Goal: Task Accomplishment & Management: Use online tool/utility

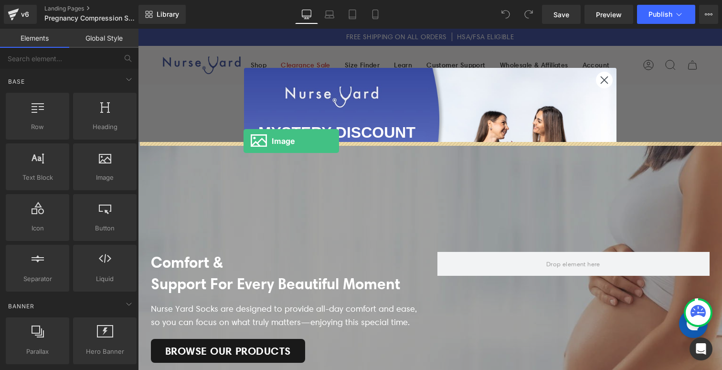
drag, startPoint x: 218, startPoint y: 190, endPoint x: 244, endPoint y: 141, distance: 55.5
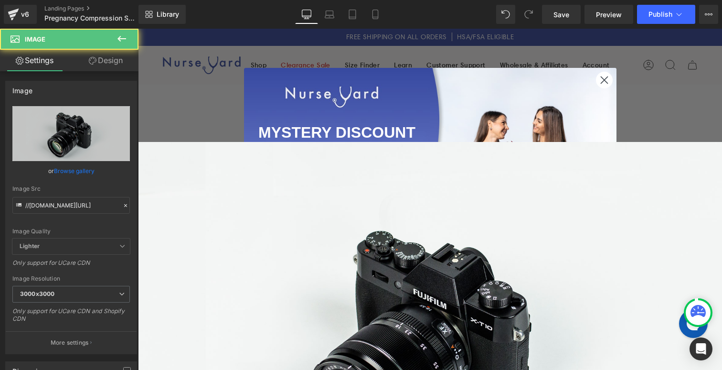
click at [603, 81] on icon "Close dialog" at bounding box center [604, 79] width 7 height 7
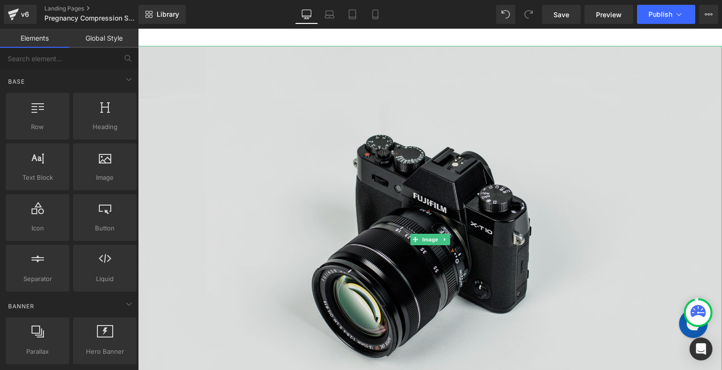
scroll to position [99, 0]
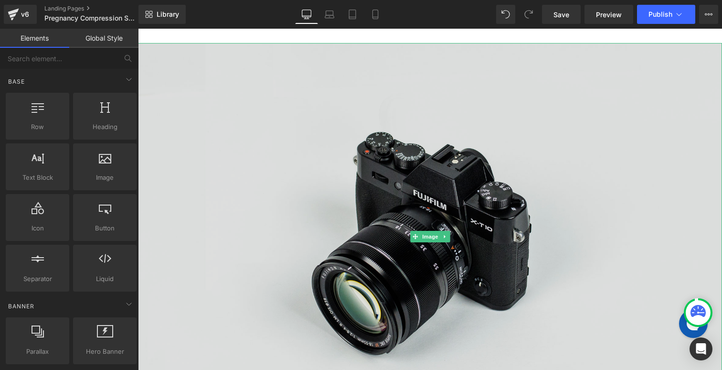
click at [423, 206] on img at bounding box center [430, 236] width 584 height 387
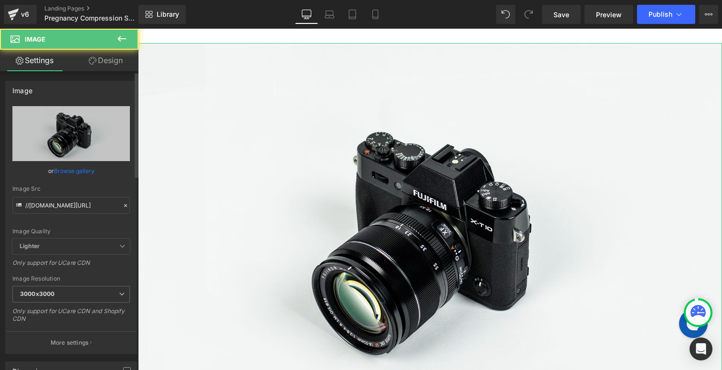
click at [73, 166] on link "Browse gallery" at bounding box center [74, 170] width 41 height 17
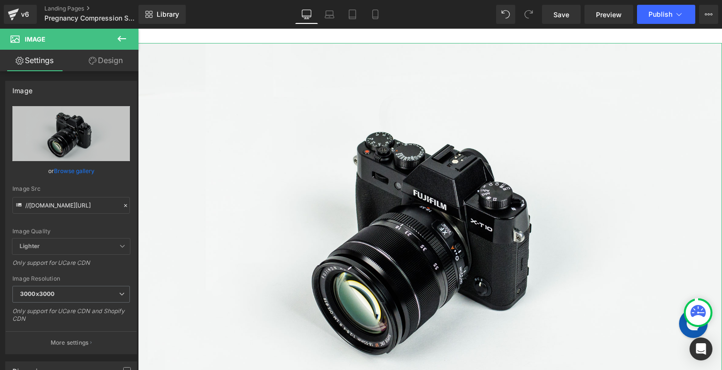
click at [73, 0] on div "Image You are previewing how the will restyle your page. You can not edit Eleme…" at bounding box center [361, 0] width 722 height 0
click at [50, 206] on input "//[DOMAIN_NAME][URL]" at bounding box center [70, 205] width 117 height 17
paste input "[URL][DOMAIN_NAME]"
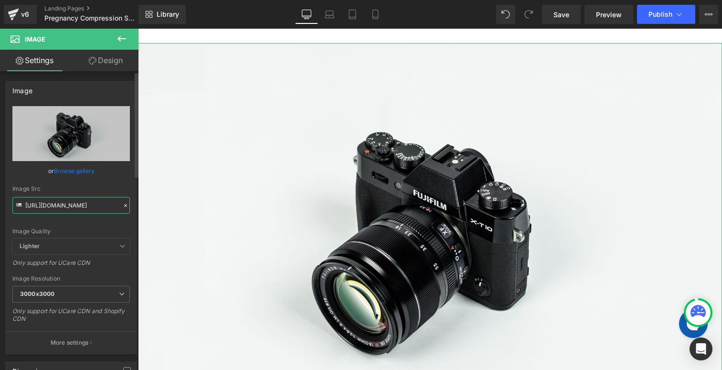
scroll to position [0, 242]
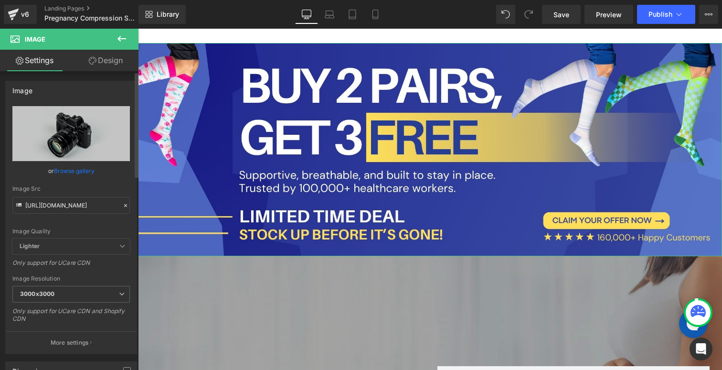
click at [12, 224] on div "Image Quality Lighter Lightest Lighter Lighter Lightest Only support for UCare …" at bounding box center [70, 172] width 117 height 132
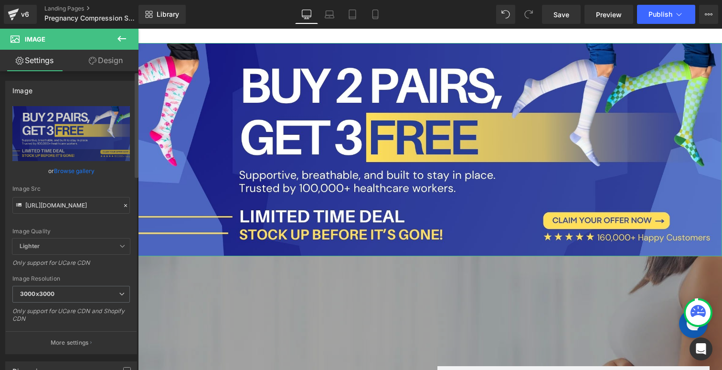
type input "[URL][DOMAIN_NAME]"
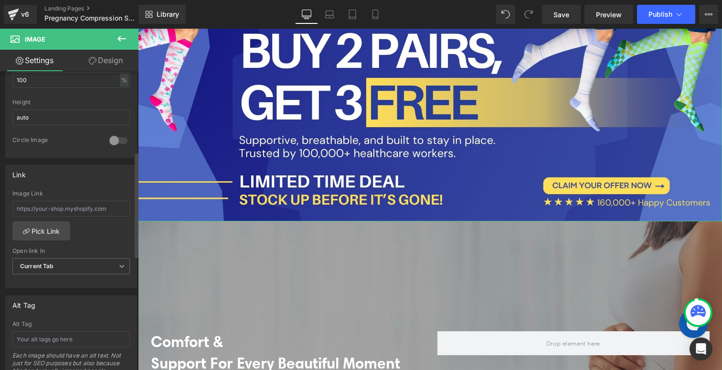
scroll to position [330, 0]
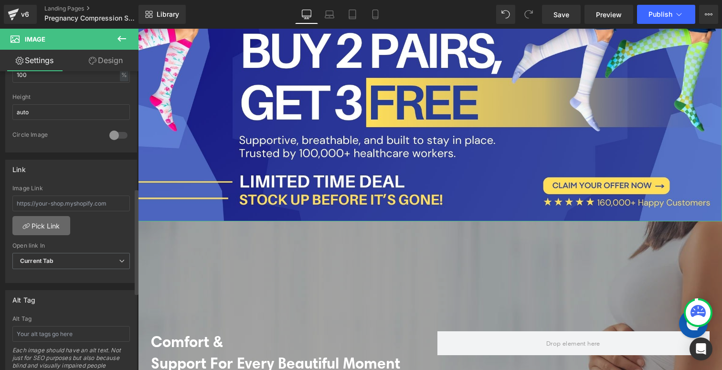
click at [46, 223] on link "Pick Link" at bounding box center [41, 225] width 58 height 19
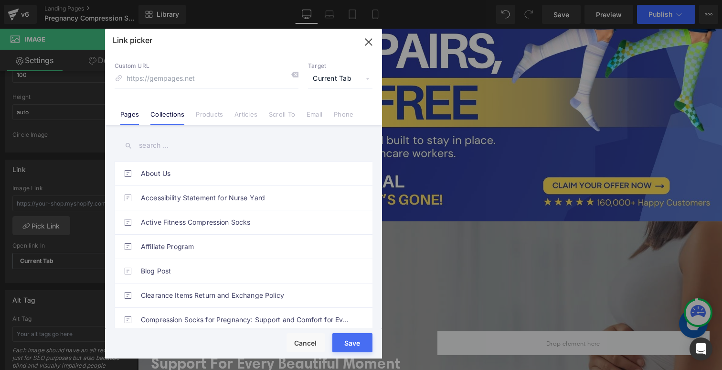
click at [167, 114] on link "Collections" at bounding box center [167, 117] width 34 height 14
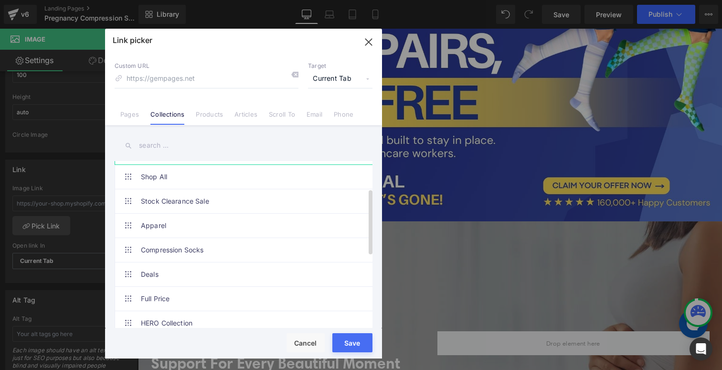
scroll to position [79, 0]
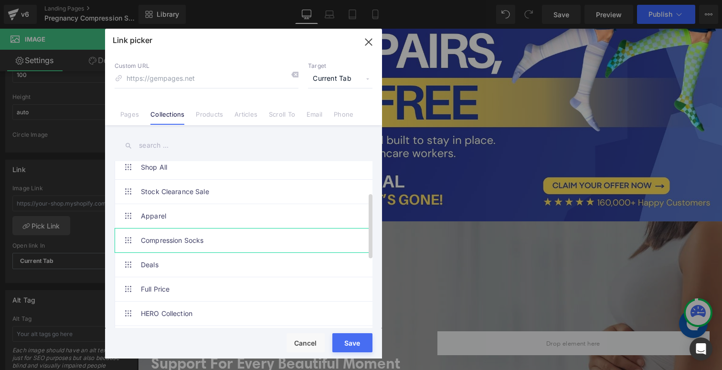
click at [184, 242] on link "Compression Socks" at bounding box center [246, 240] width 210 height 24
type input "/collections/compression-socks-1"
click at [349, 348] on button "Save" at bounding box center [352, 342] width 40 height 19
type input "/collections/compression-socks-1"
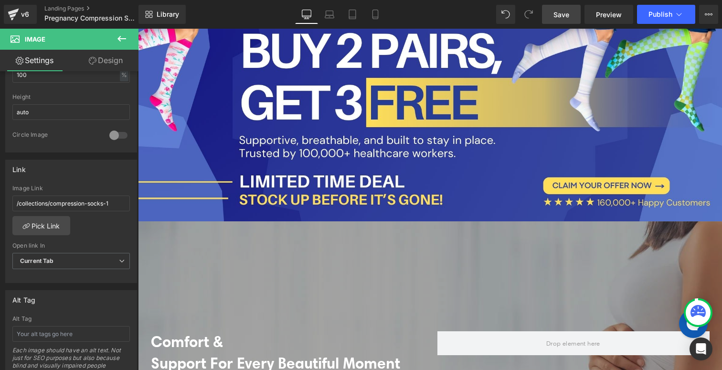
click at [559, 15] on span "Save" at bounding box center [562, 15] width 16 height 10
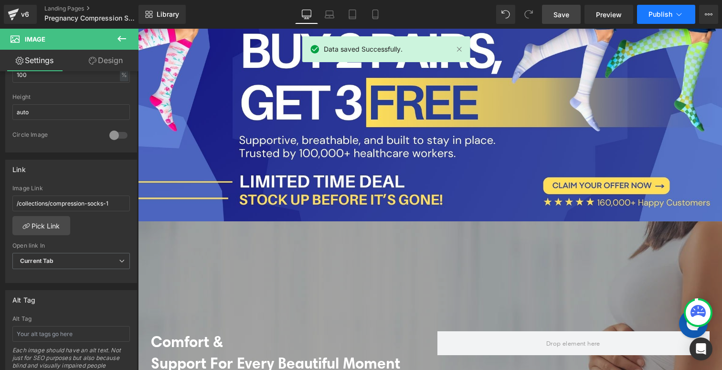
click at [664, 17] on span "Publish" at bounding box center [661, 15] width 24 height 8
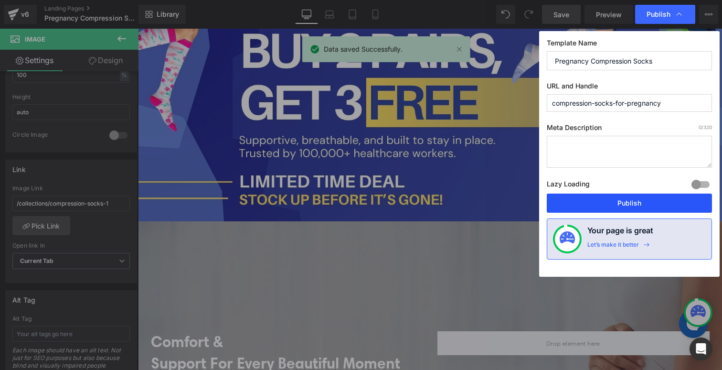
click at [618, 199] on button "Publish" at bounding box center [629, 202] width 165 height 19
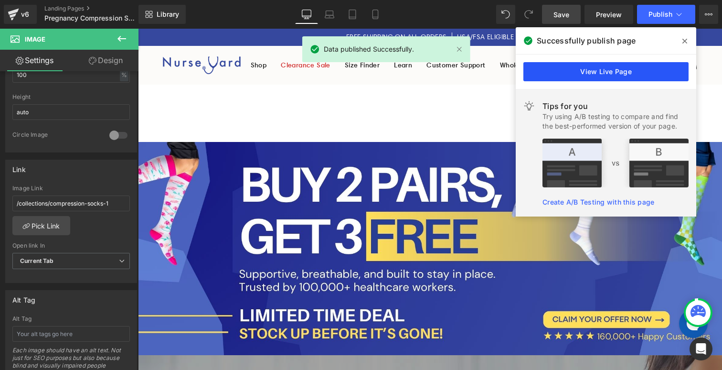
click at [572, 69] on link "View Live Page" at bounding box center [605, 71] width 165 height 19
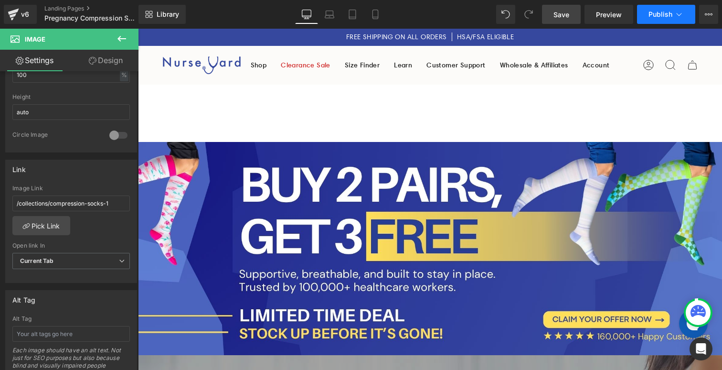
click at [653, 16] on span "Publish" at bounding box center [661, 15] width 24 height 8
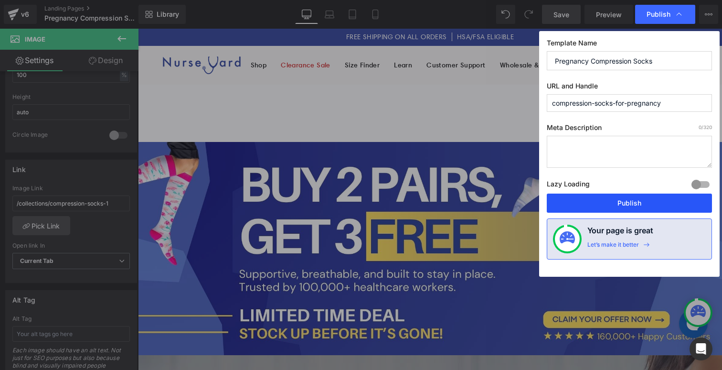
click at [629, 202] on button "Publish" at bounding box center [629, 202] width 165 height 19
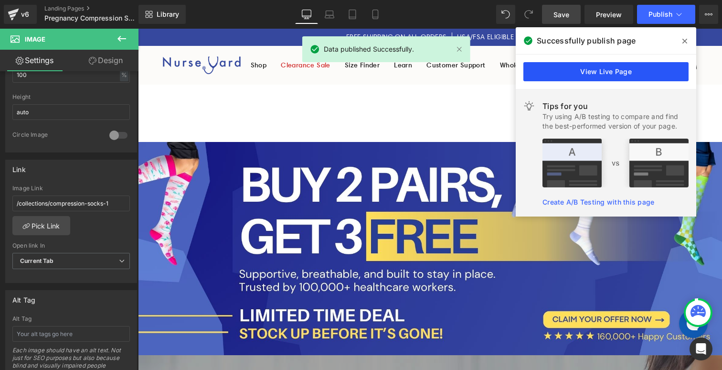
click at [608, 70] on link "View Live Page" at bounding box center [605, 71] width 165 height 19
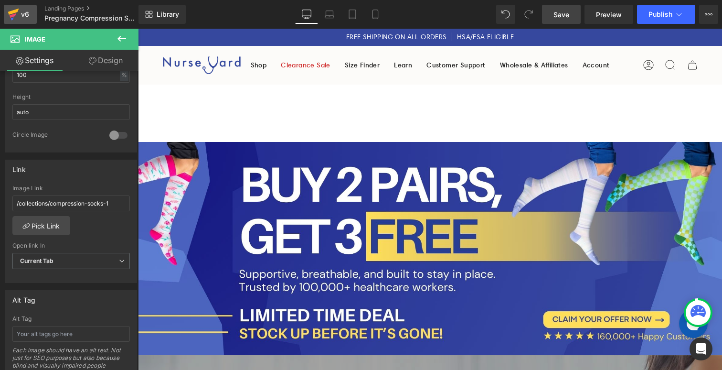
click at [28, 11] on div "v6" at bounding box center [25, 14] width 12 height 12
